Goal: Task Accomplishment & Management: Use online tool/utility

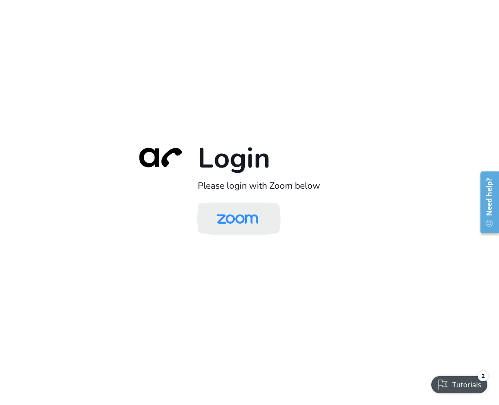
click at [241, 225] on img at bounding box center [238, 219] width 60 height 28
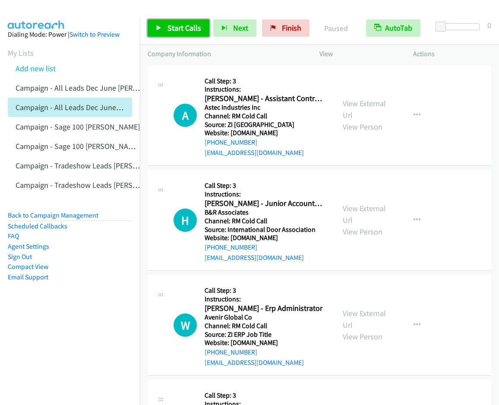
click at [174, 27] on span "Start Calls" at bounding box center [185, 28] width 34 height 10
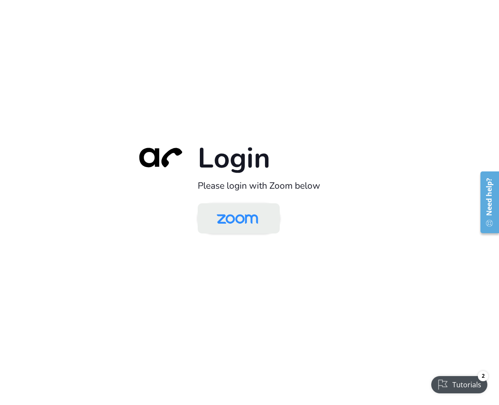
click at [228, 216] on img at bounding box center [238, 219] width 60 height 28
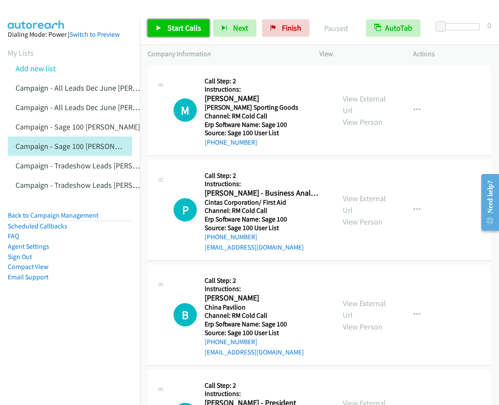
click at [168, 25] on span "Start Calls" at bounding box center [185, 28] width 34 height 10
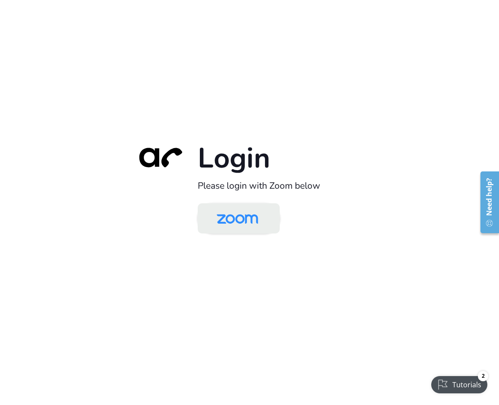
click at [232, 220] on img at bounding box center [238, 219] width 60 height 28
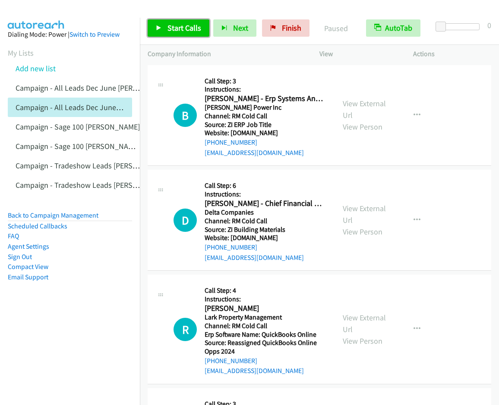
click at [174, 21] on link "Start Calls" at bounding box center [179, 27] width 62 height 17
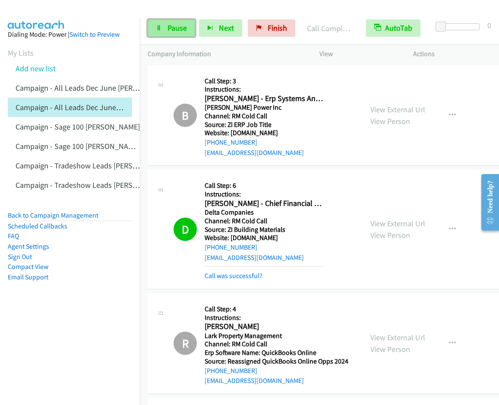
click at [162, 30] on link "Pause" at bounding box center [171, 27] width 47 height 17
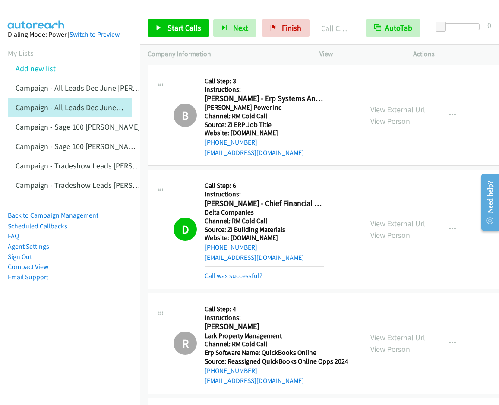
click at [463, 55] on p "Actions" at bounding box center [452, 54] width 78 height 10
click at [461, 353] on div "View External Url View Person View External Url Email Schedule/Manage Callback …" at bounding box center [420, 343] width 115 height 85
click at [190, 28] on span "Start Calls" at bounding box center [185, 28] width 34 height 10
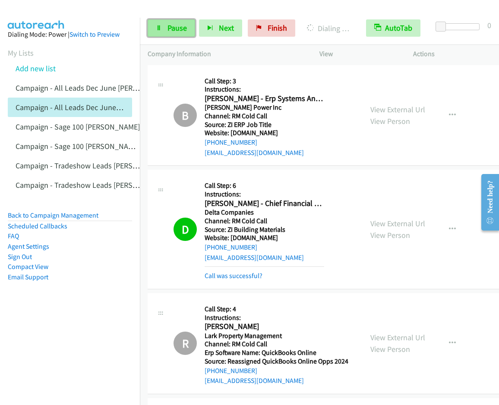
click at [177, 31] on span "Pause" at bounding box center [177, 28] width 19 height 10
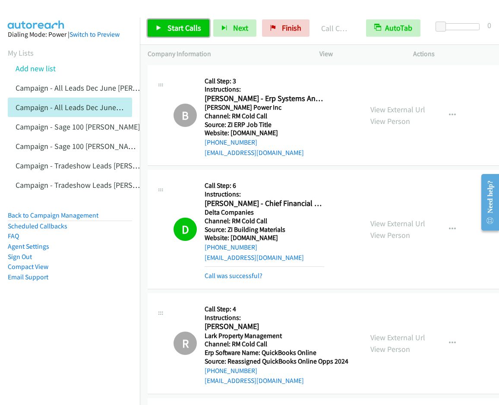
click at [173, 27] on span "Start Calls" at bounding box center [185, 28] width 34 height 10
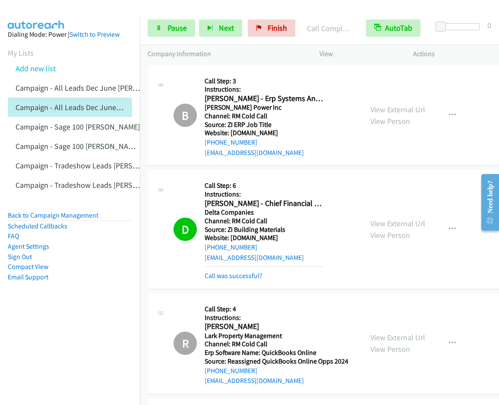
click at [476, 131] on div "B Callback Scheduled Call Step: 3 Instructions: Betsy Cole - Erp Systems Analys…" at bounding box center [347, 115] width 399 height 101
click at [181, 32] on span "Pause" at bounding box center [177, 28] width 19 height 10
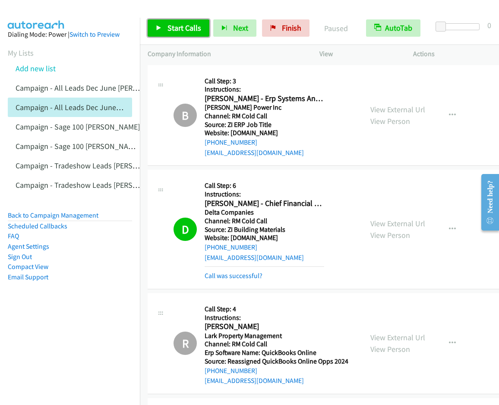
click at [181, 32] on span "Start Calls" at bounding box center [185, 28] width 34 height 10
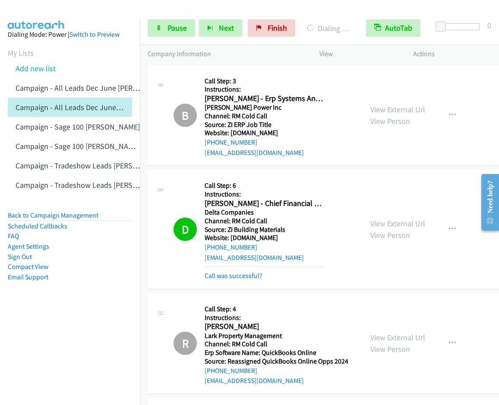
click at [471, 149] on div "B Callback Scheduled Call Step: 3 Instructions: Betsy Cole - Erp Systems Analys…" at bounding box center [347, 115] width 399 height 101
click at [460, 88] on div "View External Url View Person View External Url Email Schedule/Manage Callback …" at bounding box center [420, 115] width 115 height 85
click at [446, 9] on div at bounding box center [245, 16] width 491 height 33
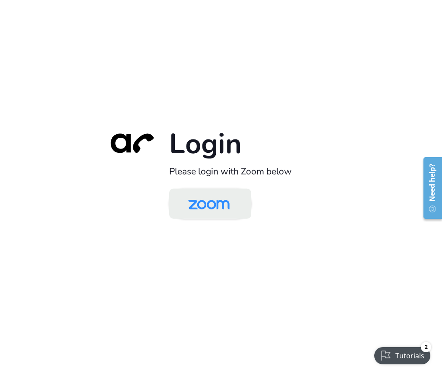
drag, startPoint x: 231, startPoint y: 210, endPoint x: 223, endPoint y: 210, distance: 8.2
click at [230, 210] on img at bounding box center [209, 204] width 60 height 28
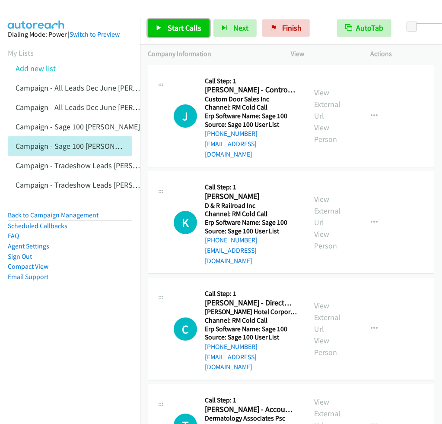
click at [168, 27] on span "Start Calls" at bounding box center [185, 28] width 34 height 10
